Goal: Task Accomplishment & Management: Use online tool/utility

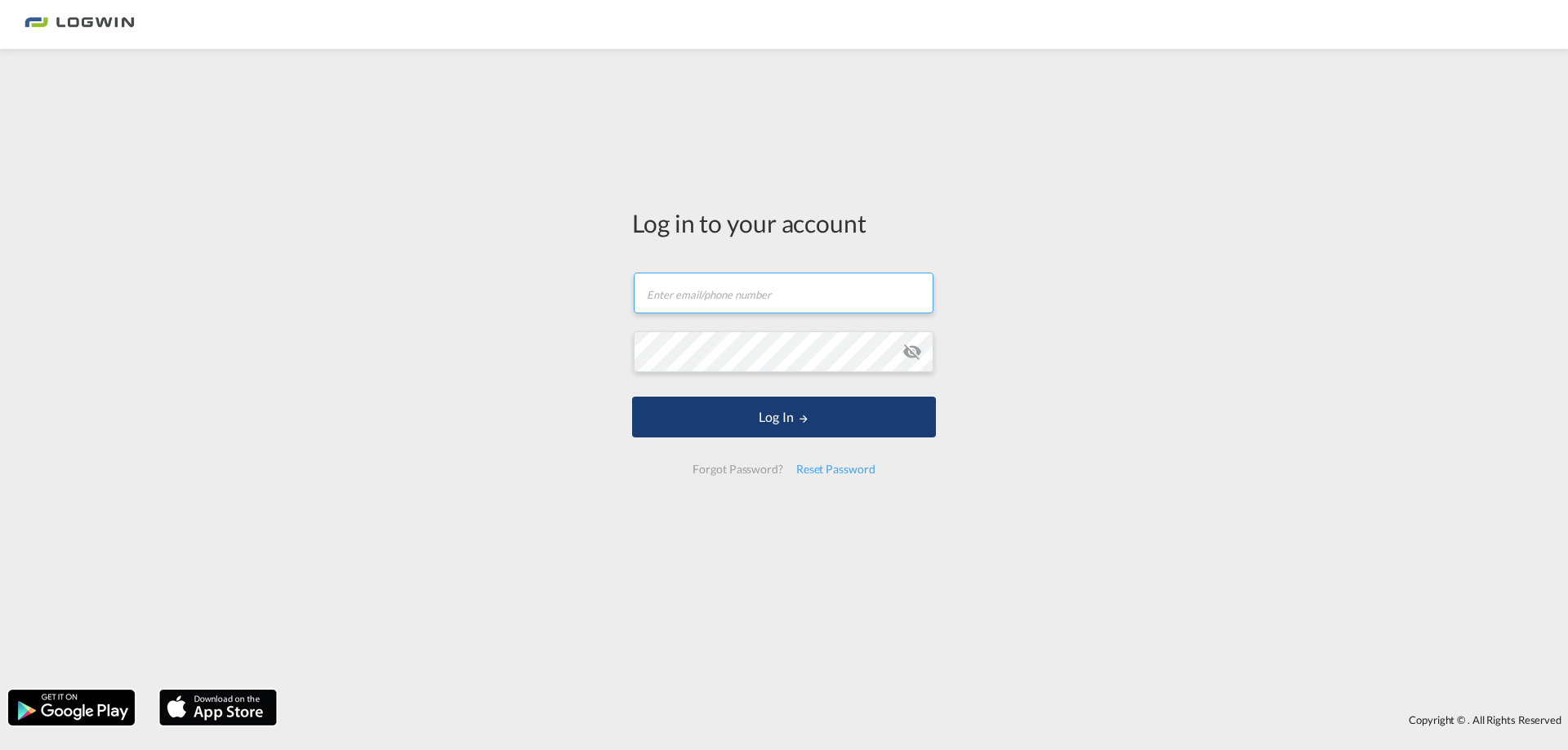
type input "[PERSON_NAME][EMAIL_ADDRESS][PERSON_NAME][DOMAIN_NAME]"
click at [798, 437] on button "Log In" at bounding box center [784, 417] width 304 height 41
